Goal: Task Accomplishment & Management: Complete application form

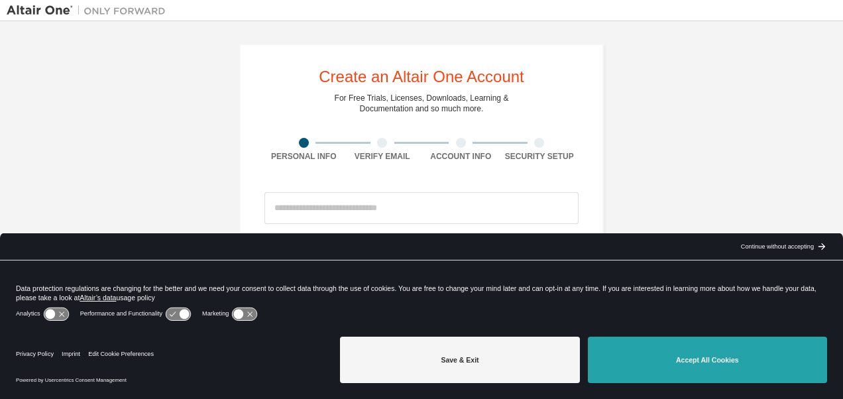
click at [660, 359] on button "Accept All Cookies" at bounding box center [707, 360] width 239 height 46
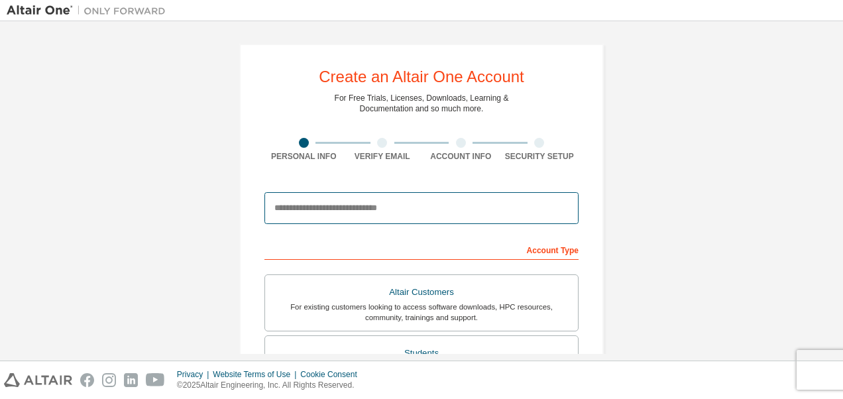
click at [318, 211] on input "email" at bounding box center [422, 208] width 314 height 32
type input "*"
type input "**********"
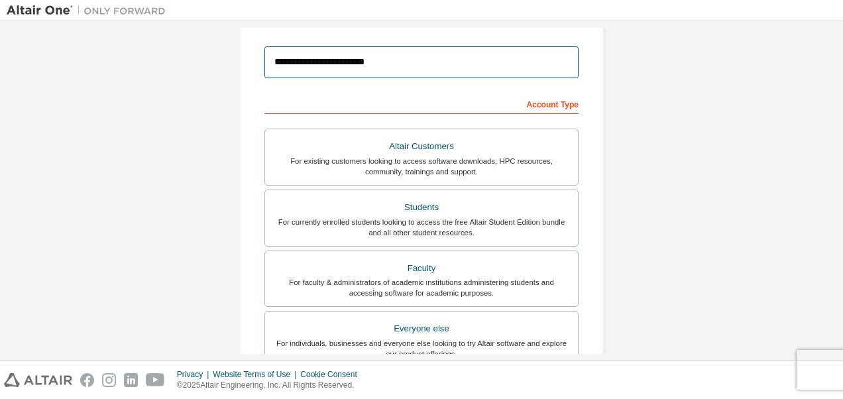
scroll to position [167, 0]
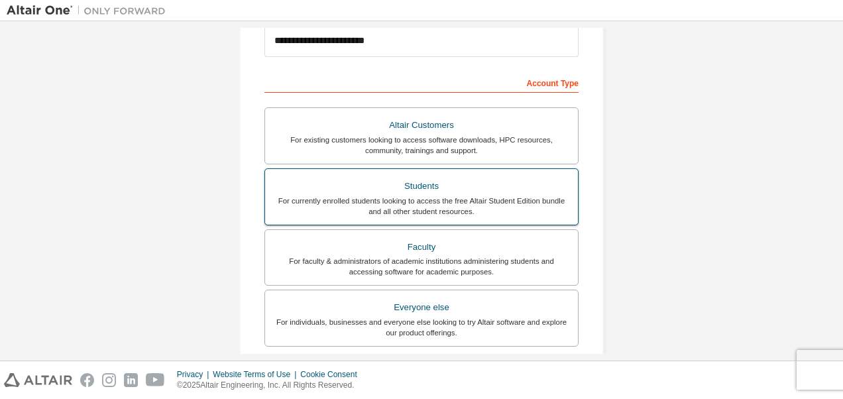
click at [394, 209] on div "For currently enrolled students looking to access the free Altair Student Editi…" at bounding box center [421, 206] width 297 height 21
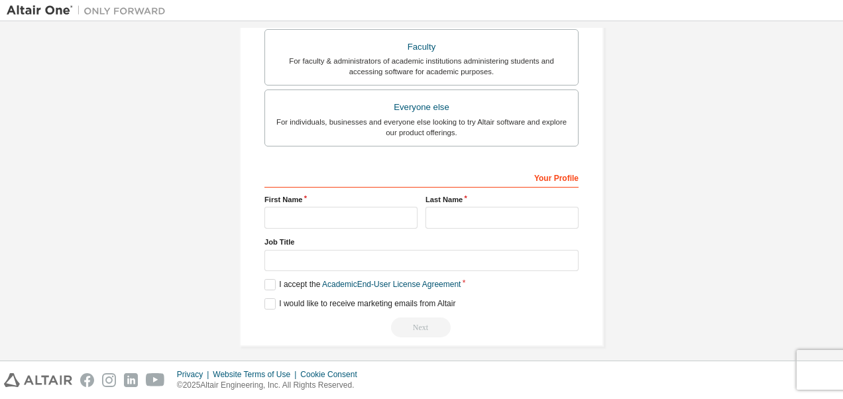
scroll to position [368, 0]
click at [326, 213] on input "text" at bounding box center [341, 217] width 153 height 22
type input "******"
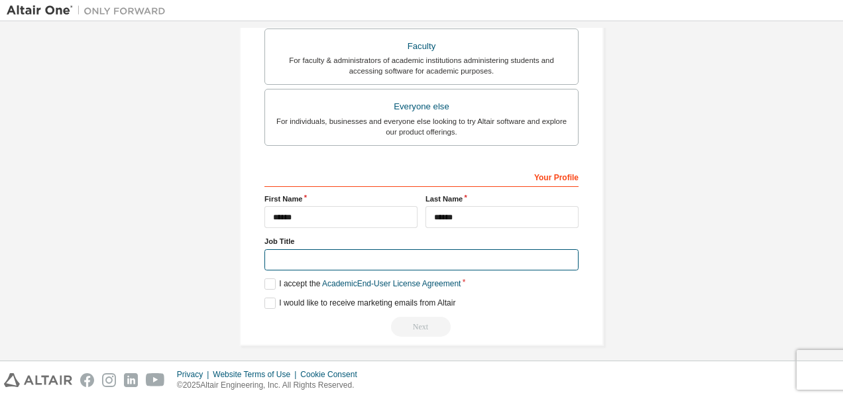
click at [313, 257] on input "text" at bounding box center [422, 260] width 314 height 22
type input "*"
type input "**********"
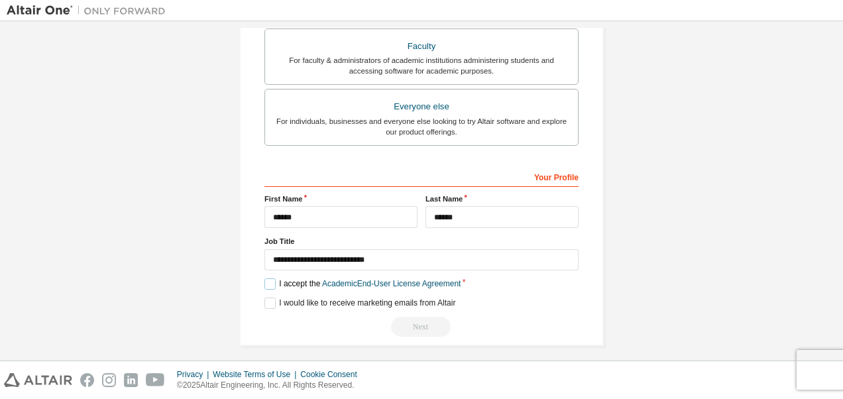
click at [276, 284] on label "I accept the Academic End-User License Agreement" at bounding box center [363, 283] width 196 height 11
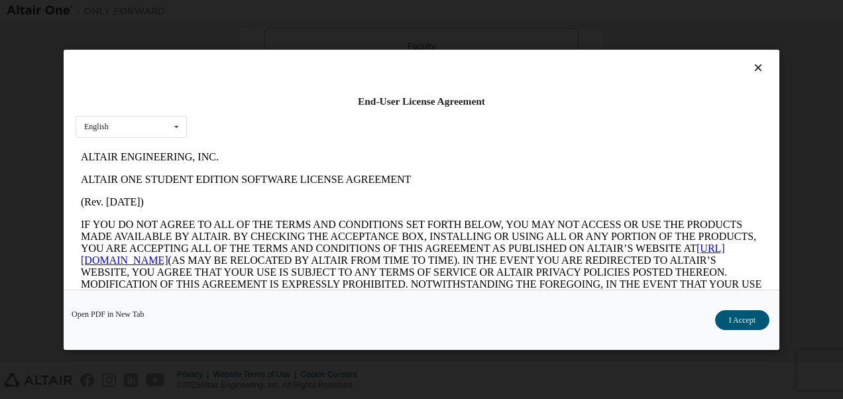
scroll to position [0, 0]
click at [752, 66] on icon at bounding box center [759, 68] width 14 height 12
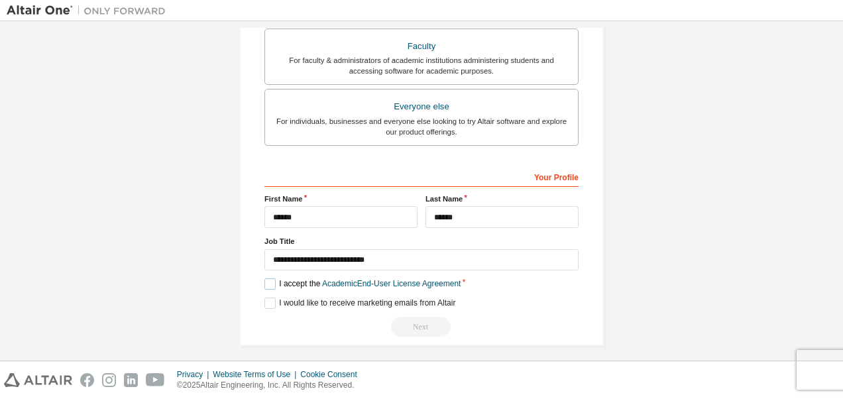
click at [265, 282] on label "I accept the Academic End-User License Agreement" at bounding box center [363, 283] width 196 height 11
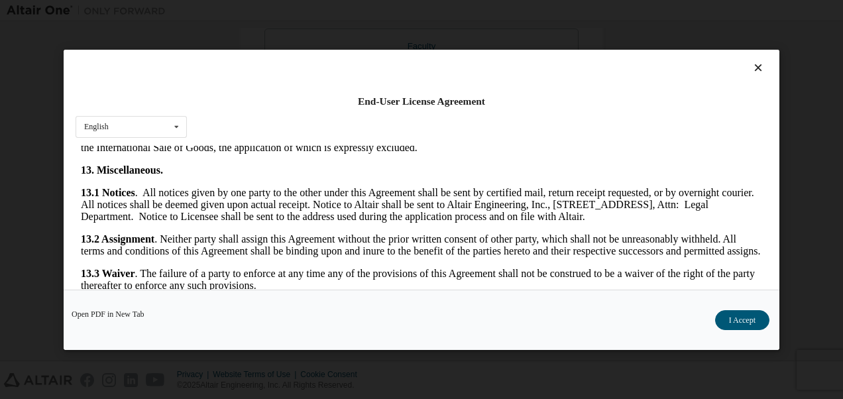
scroll to position [2211, 0]
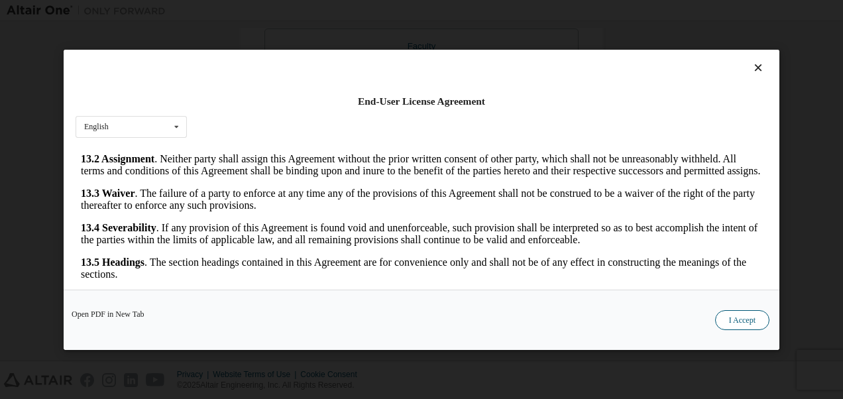
click at [724, 325] on button "I Accept" at bounding box center [742, 320] width 54 height 20
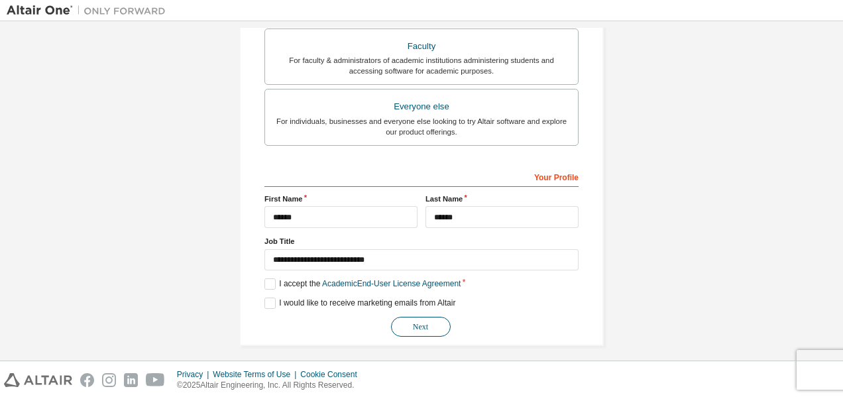
click at [408, 324] on button "Next" at bounding box center [421, 327] width 60 height 20
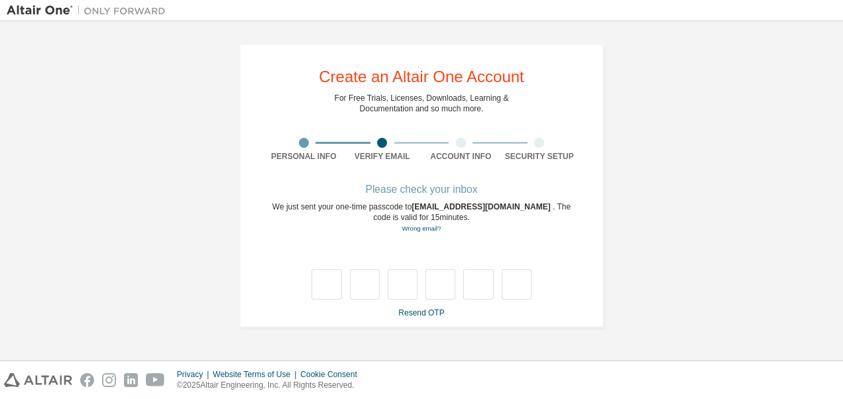
scroll to position [0, 0]
type input "*"
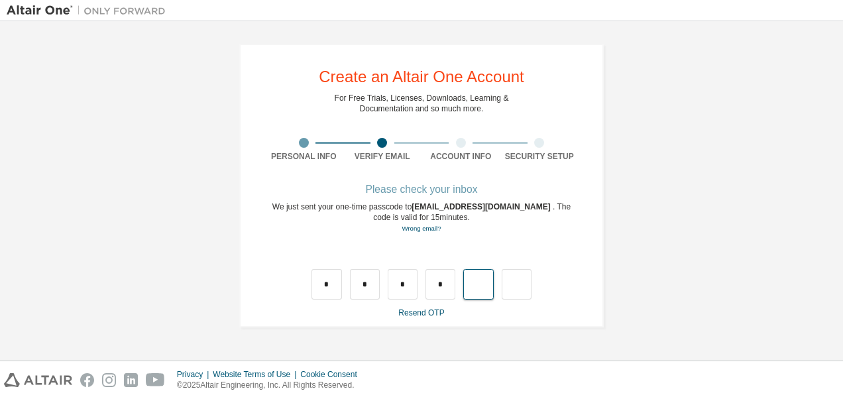
type input "*"
